Goal: Information Seeking & Learning: Learn about a topic

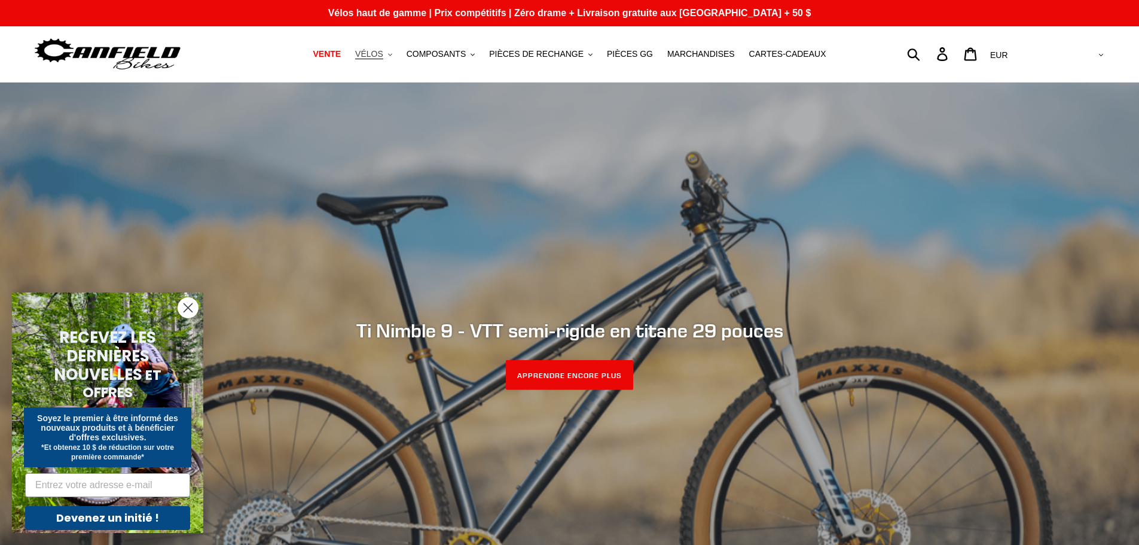
click at [383, 55] on font "VÉLOS" at bounding box center [369, 54] width 28 height 10
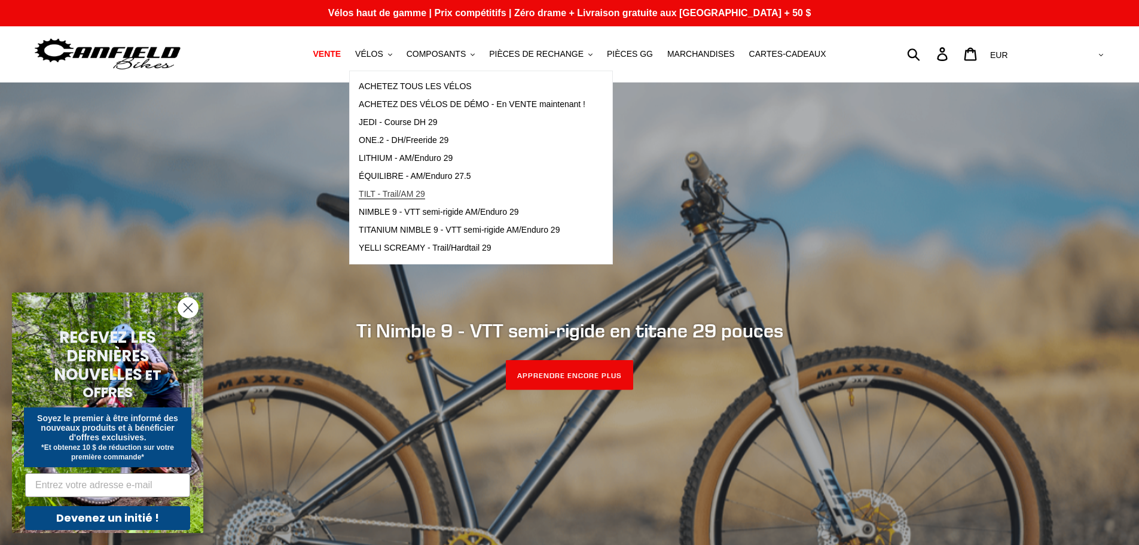
click at [413, 190] on font "TILT - Trail/AM 29" at bounding box center [392, 194] width 66 height 10
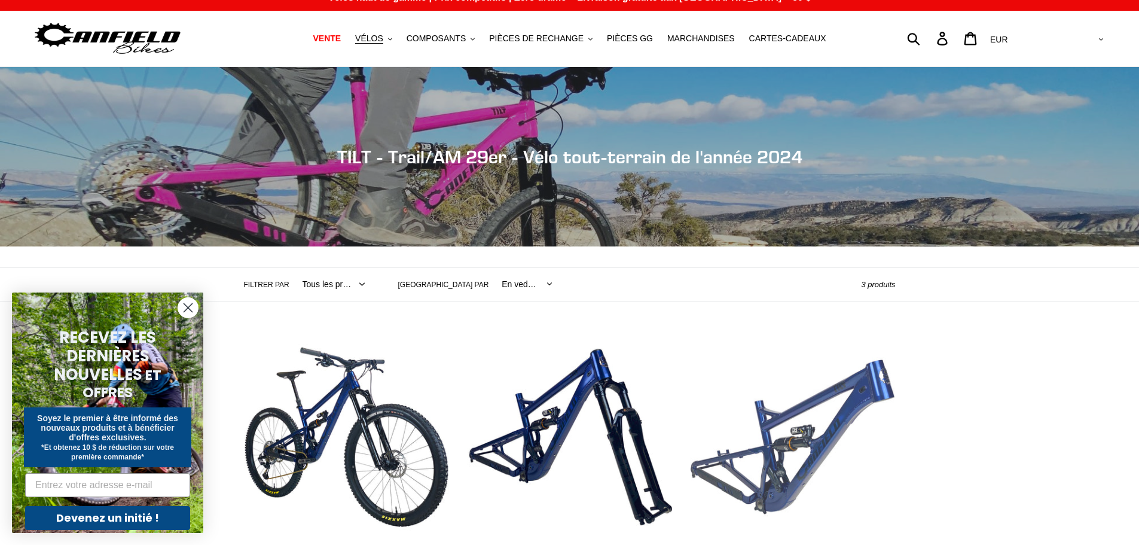
scroll to position [239, 0]
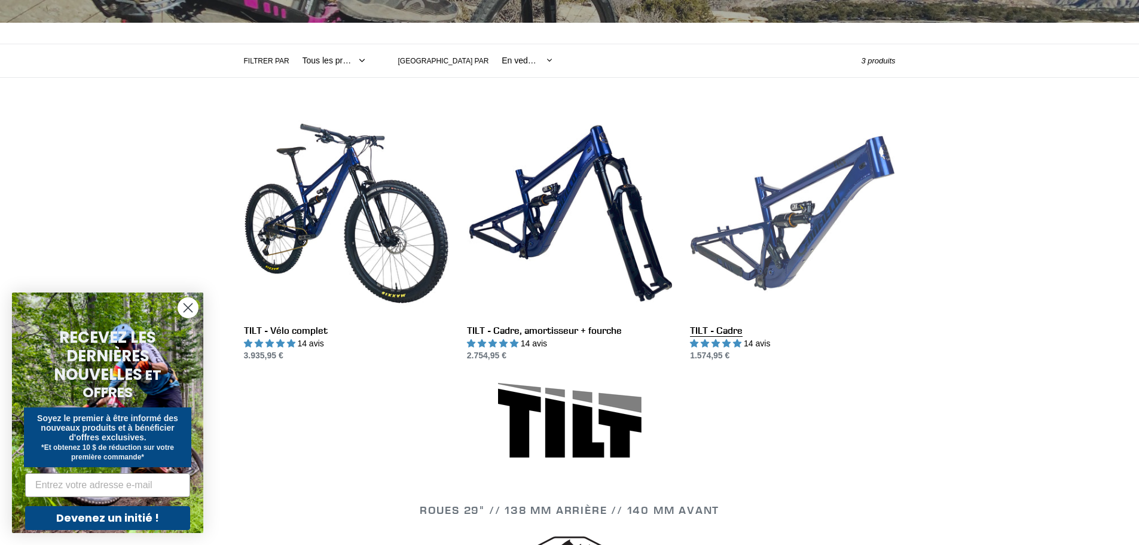
click at [843, 197] on link "TILT - Cadre" at bounding box center [792, 237] width 205 height 252
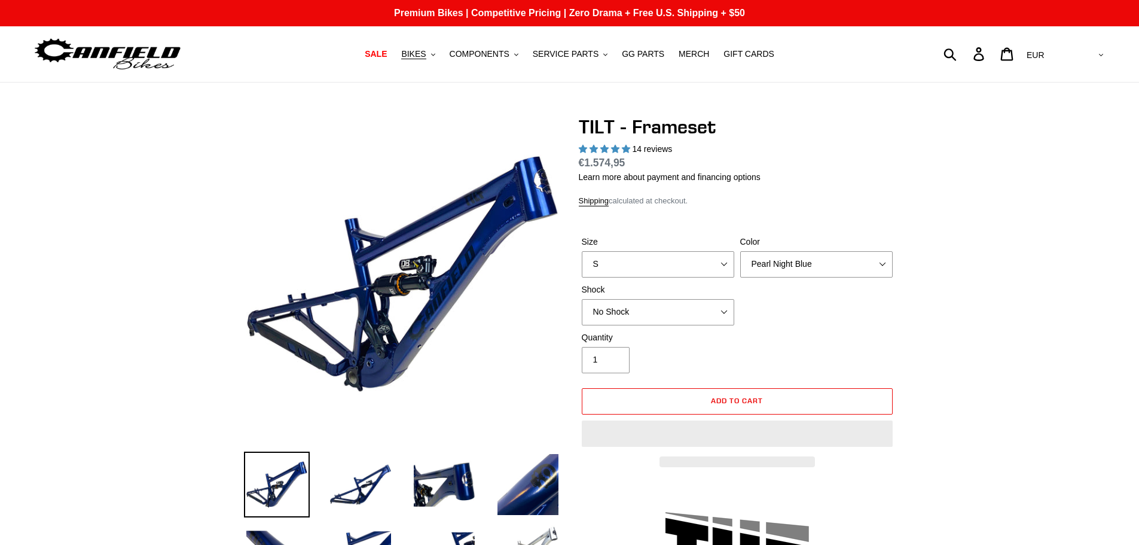
select select "highest-rating"
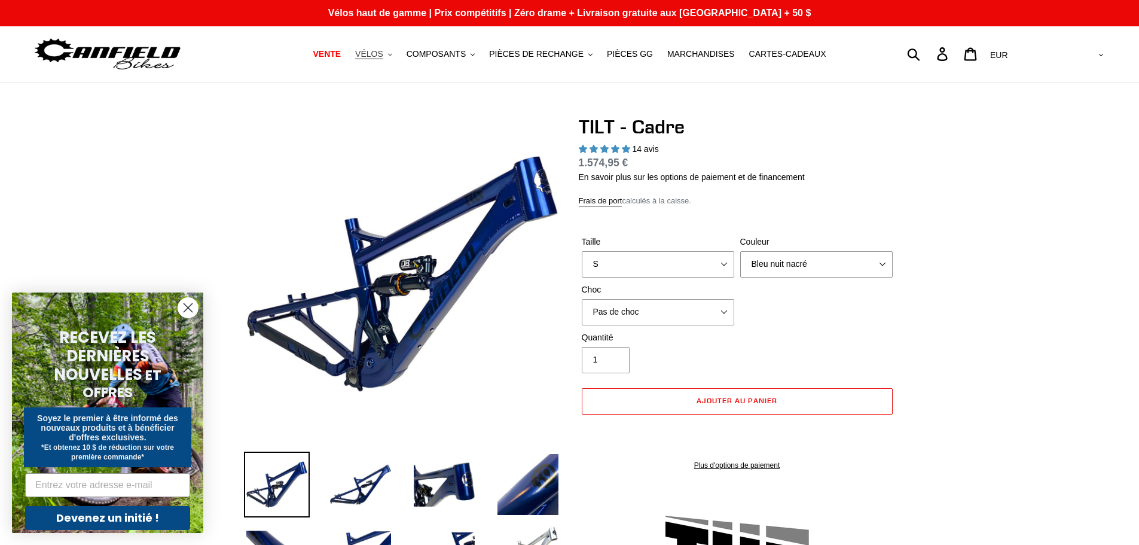
click at [397, 60] on button "VÉLOS .cls-1{fill:#231f20}" at bounding box center [373, 54] width 49 height 16
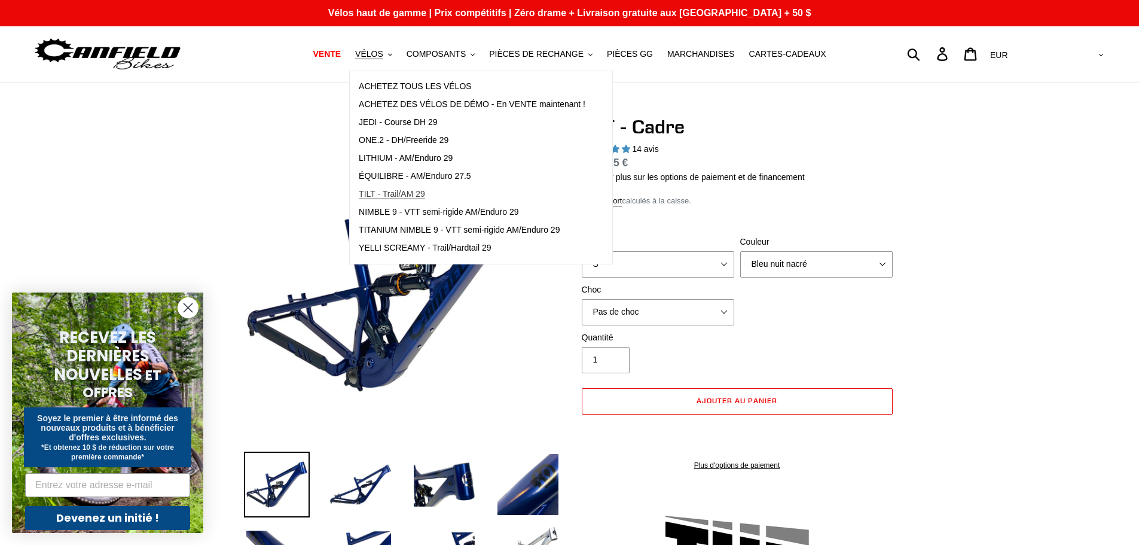
click at [405, 197] on font "TILT - Trail/AM 29" at bounding box center [392, 194] width 66 height 10
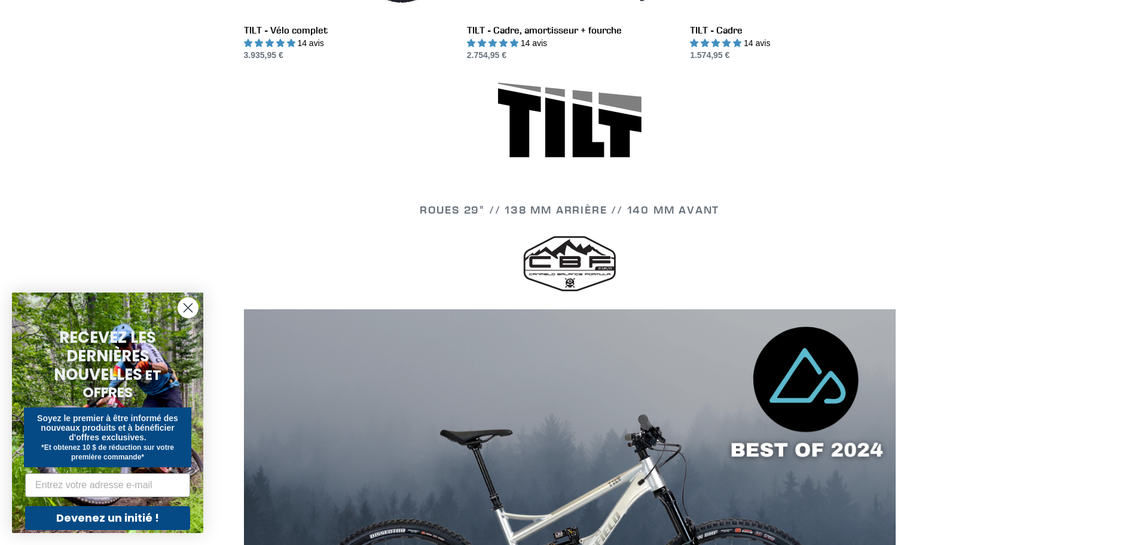
scroll to position [359, 0]
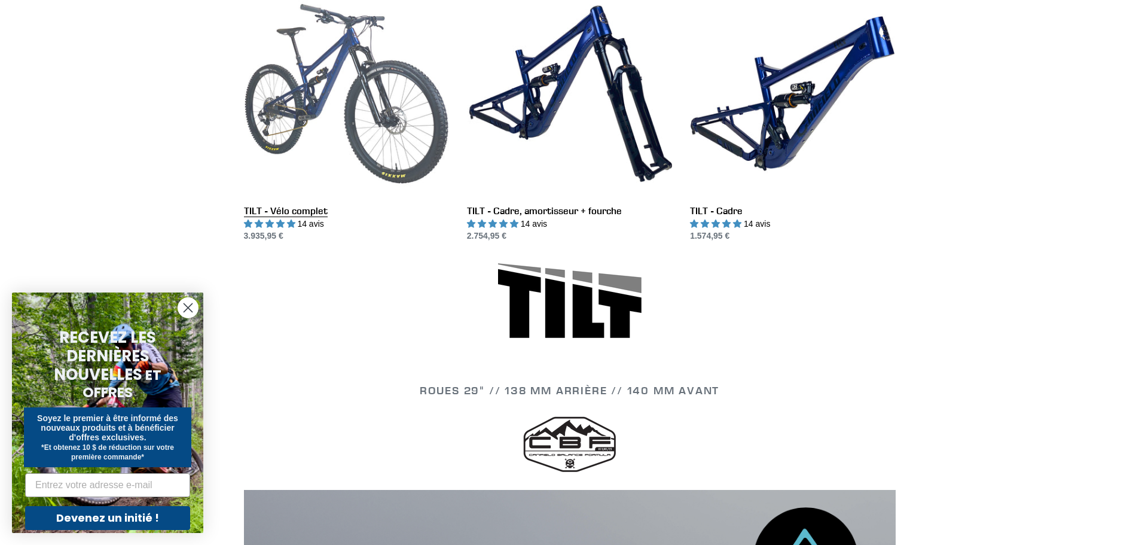
click at [397, 123] on link "TILT - Vélo complet" at bounding box center [346, 117] width 205 height 252
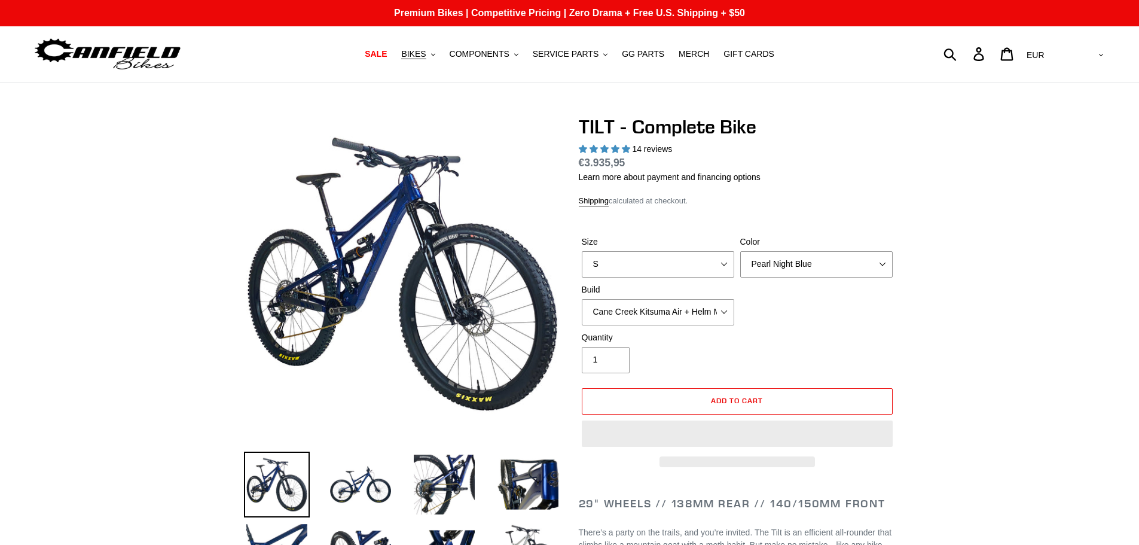
select select "highest-rating"
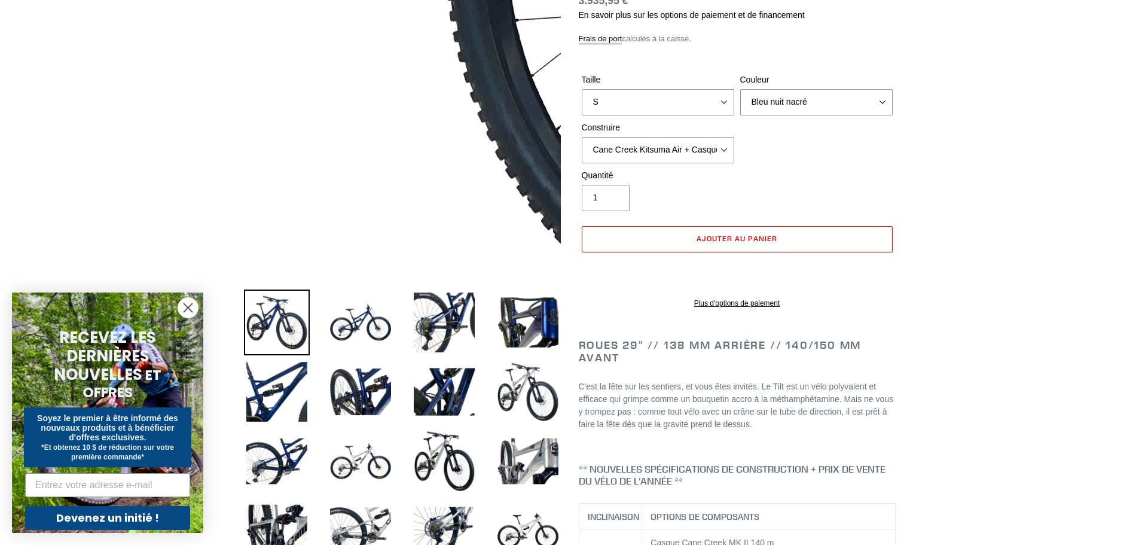
scroll to position [179, 0]
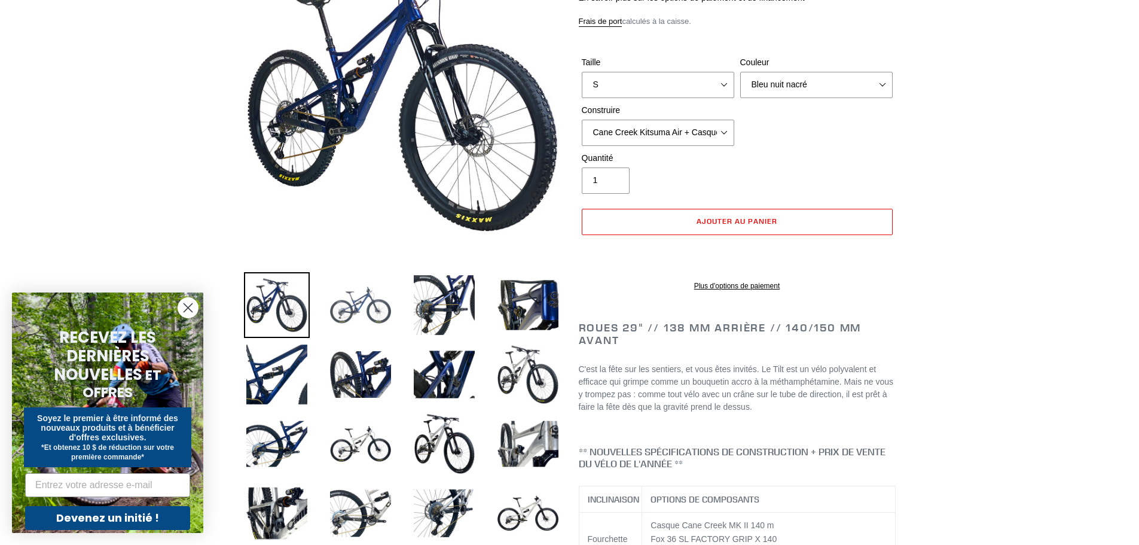
click at [358, 309] on img at bounding box center [361, 305] width 66 height 66
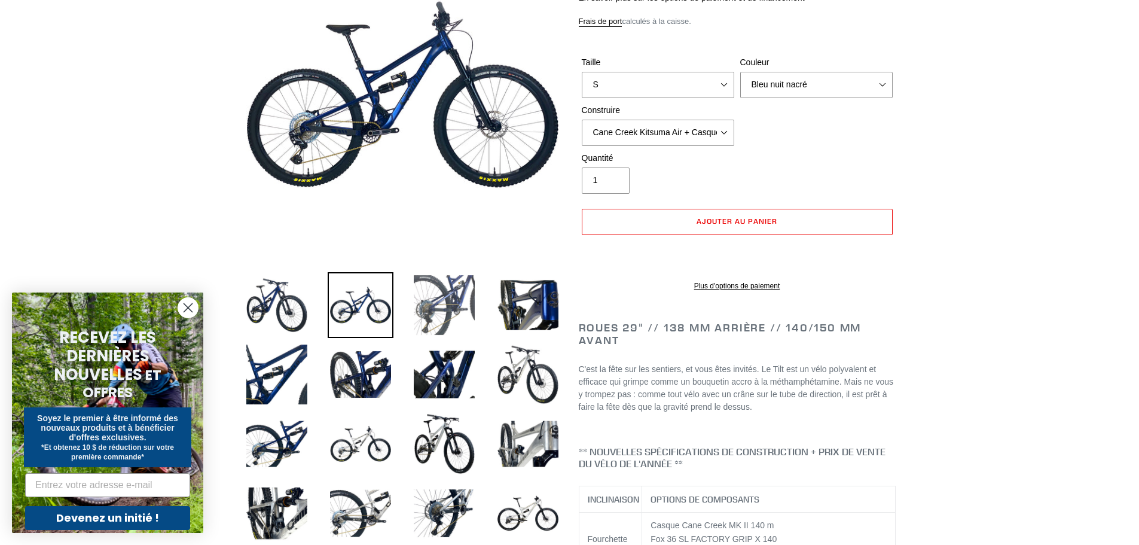
click at [426, 323] on img at bounding box center [444, 305] width 66 height 66
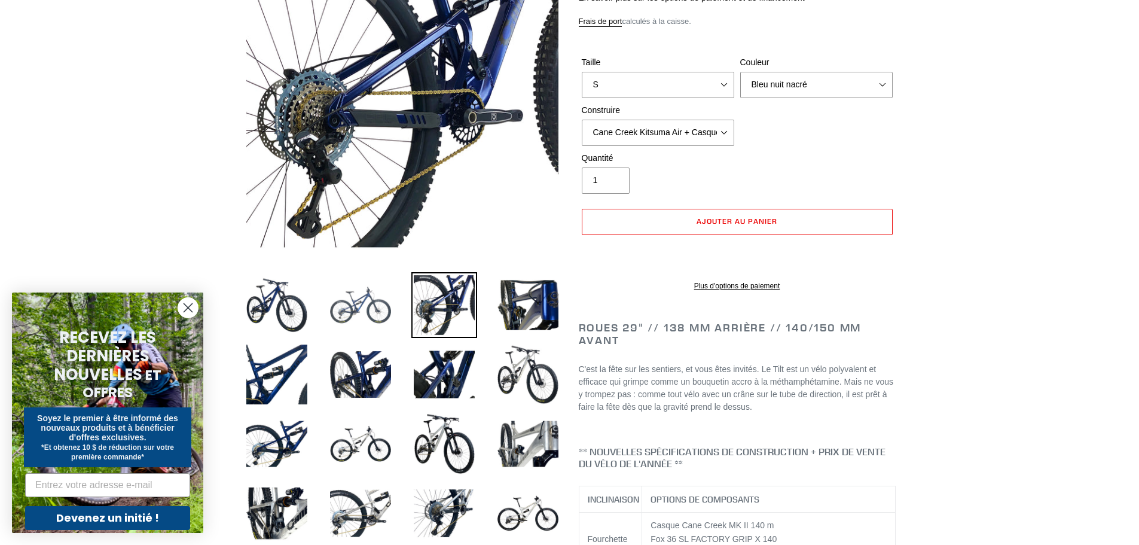
click at [367, 313] on img at bounding box center [361, 305] width 66 height 66
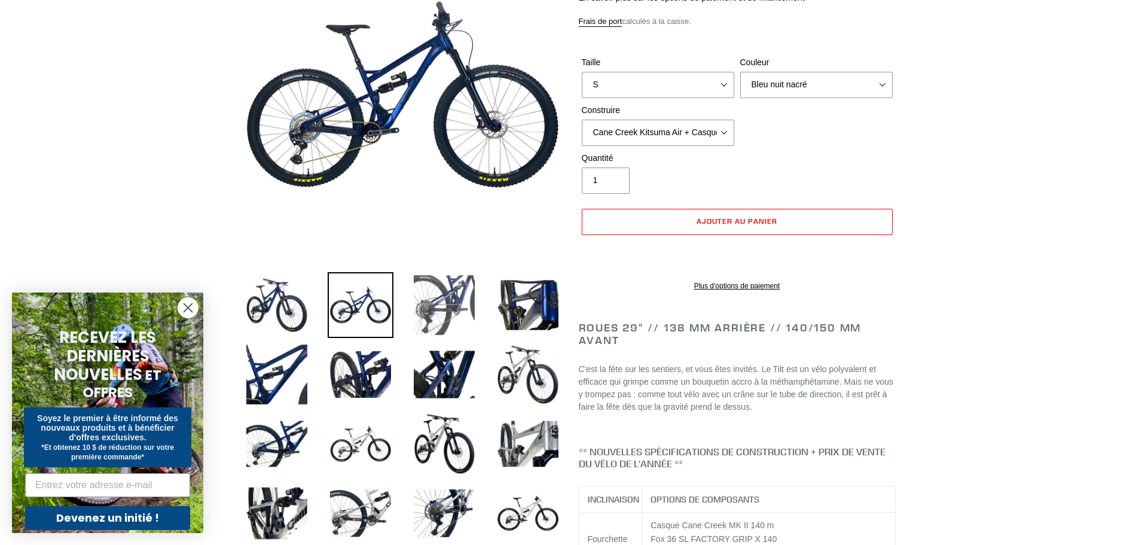
click at [434, 314] on img at bounding box center [444, 305] width 66 height 66
